Goal: Task Accomplishment & Management: Use online tool/utility

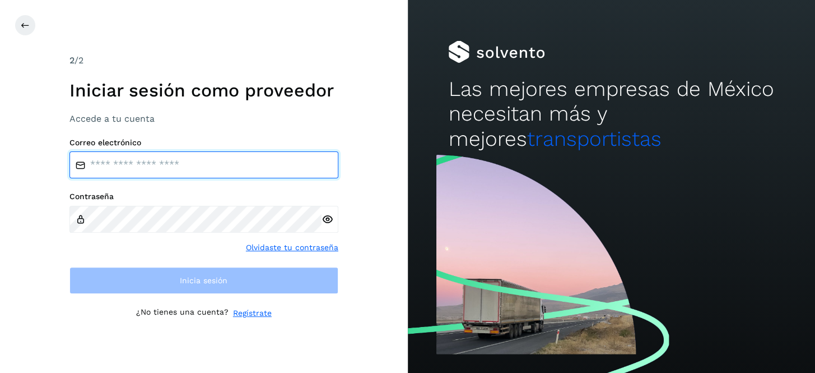
type input "**********"
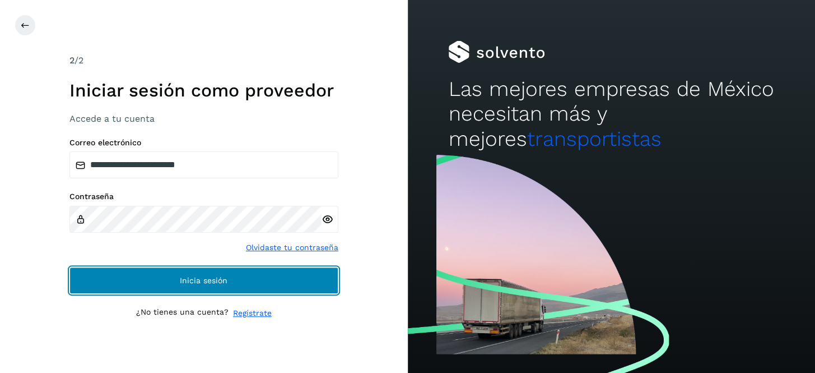
click at [197, 274] on button "Inicia sesión" at bounding box center [203, 280] width 269 height 27
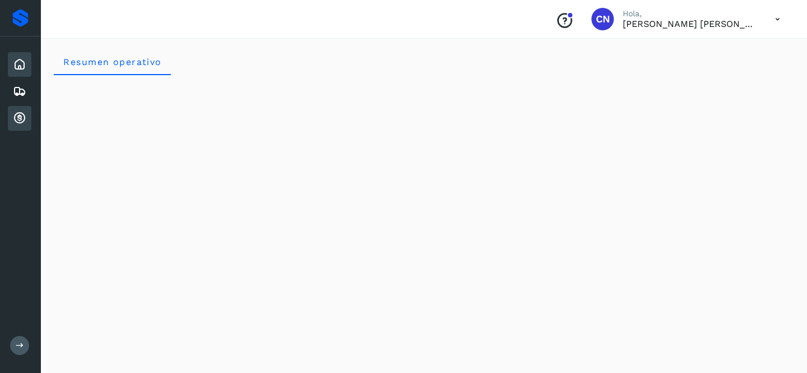
click at [24, 114] on icon at bounding box center [19, 118] width 13 height 13
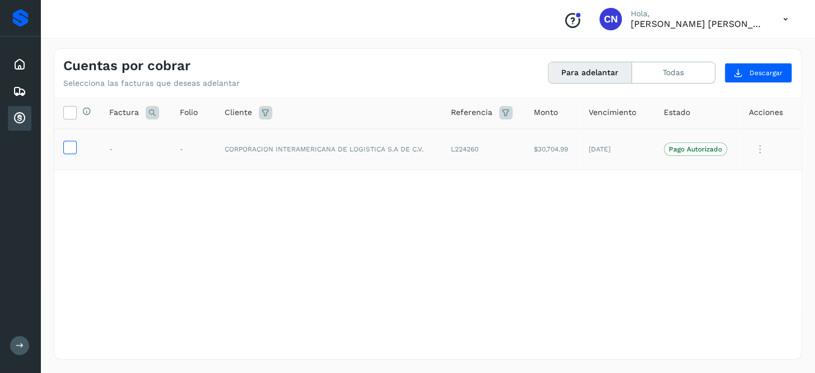
click at [71, 149] on icon at bounding box center [70, 147] width 12 height 12
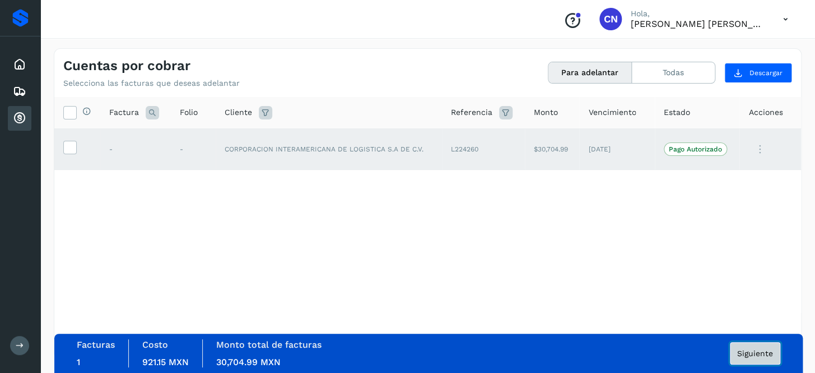
click at [751, 354] on span "Siguiente" at bounding box center [755, 353] width 36 height 8
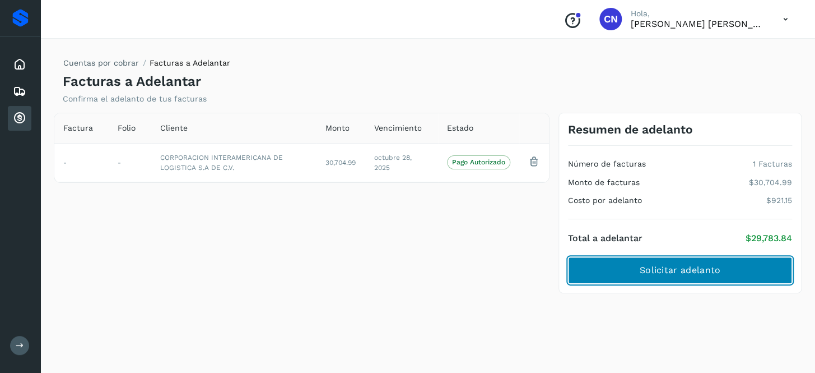
click at [711, 272] on span "Solicitar adelanto" at bounding box center [680, 270] width 81 height 12
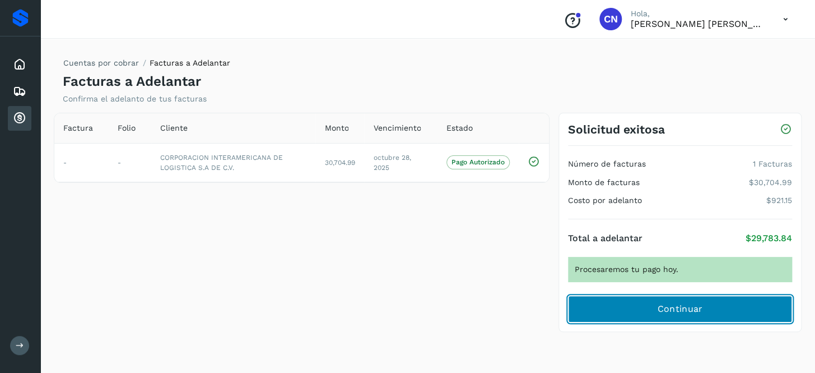
click at [703, 308] on button "Continuar" at bounding box center [680, 308] width 224 height 27
